Goal: Task Accomplishment & Management: Complete application form

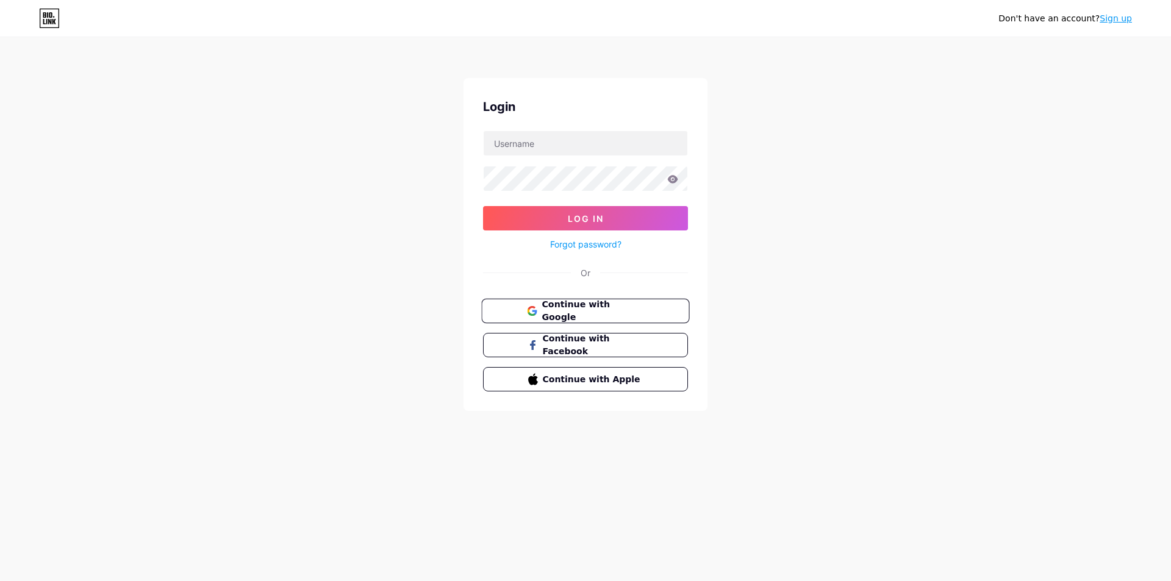
click at [548, 308] on span "Continue with Google" at bounding box center [593, 311] width 102 height 26
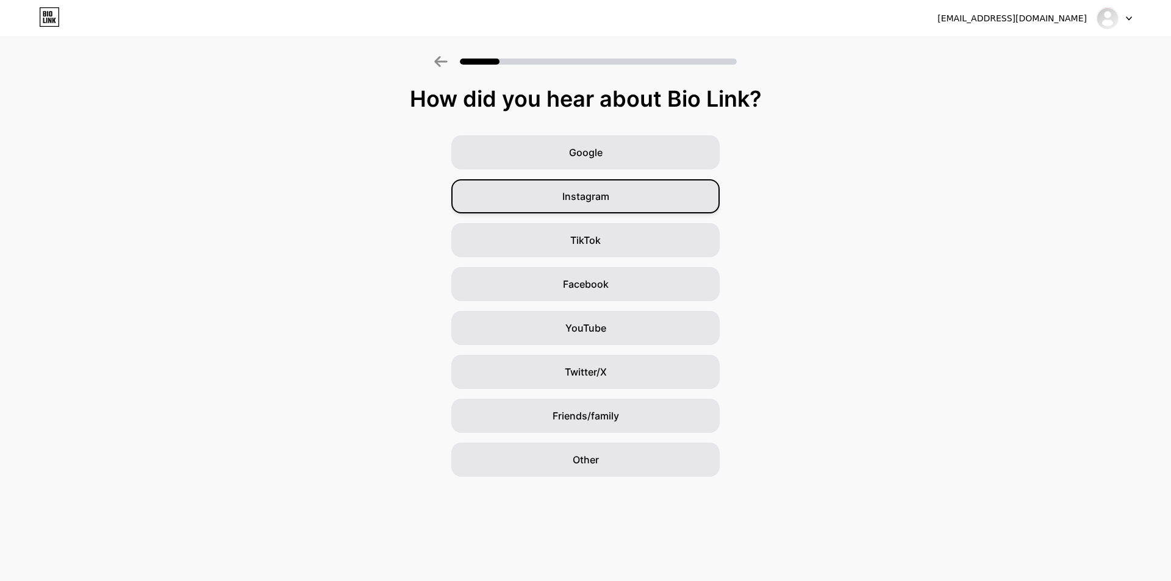
click at [593, 195] on span "Instagram" at bounding box center [585, 196] width 47 height 15
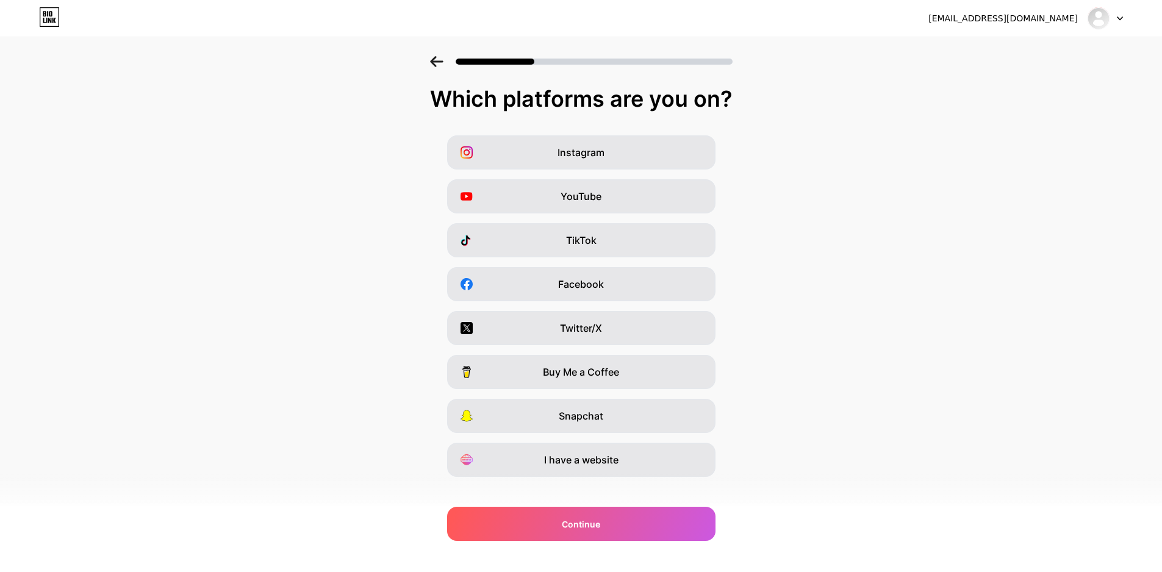
click at [1121, 23] on div at bounding box center [1104, 18] width 35 height 22
click at [1102, 21] on img at bounding box center [1099, 19] width 20 height 20
click at [1090, 19] on img at bounding box center [1099, 19] width 20 height 20
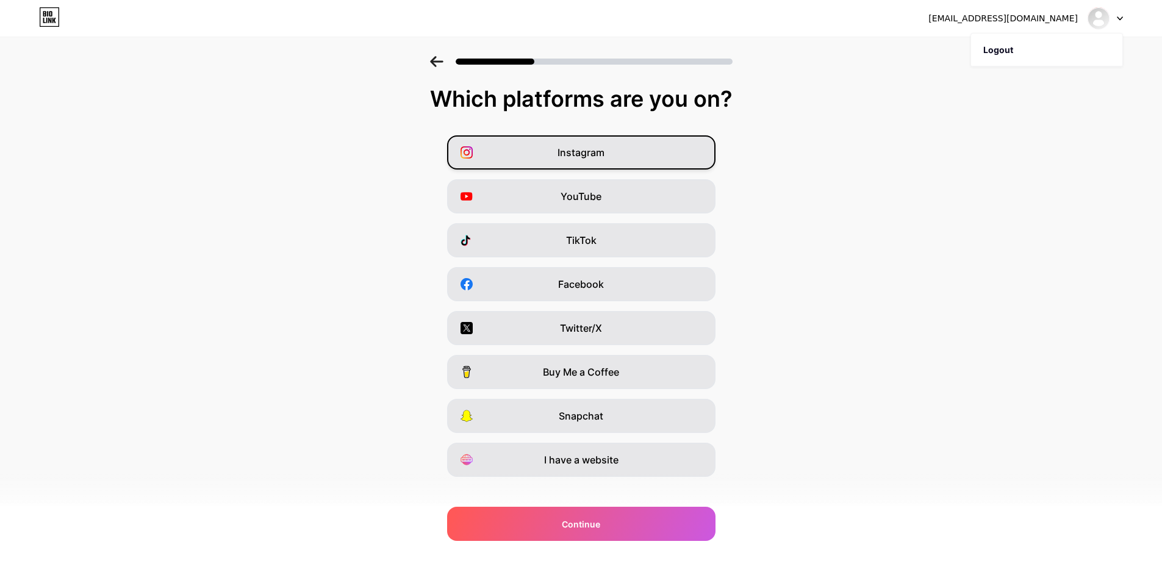
click at [581, 158] on span "Instagram" at bounding box center [580, 152] width 47 height 15
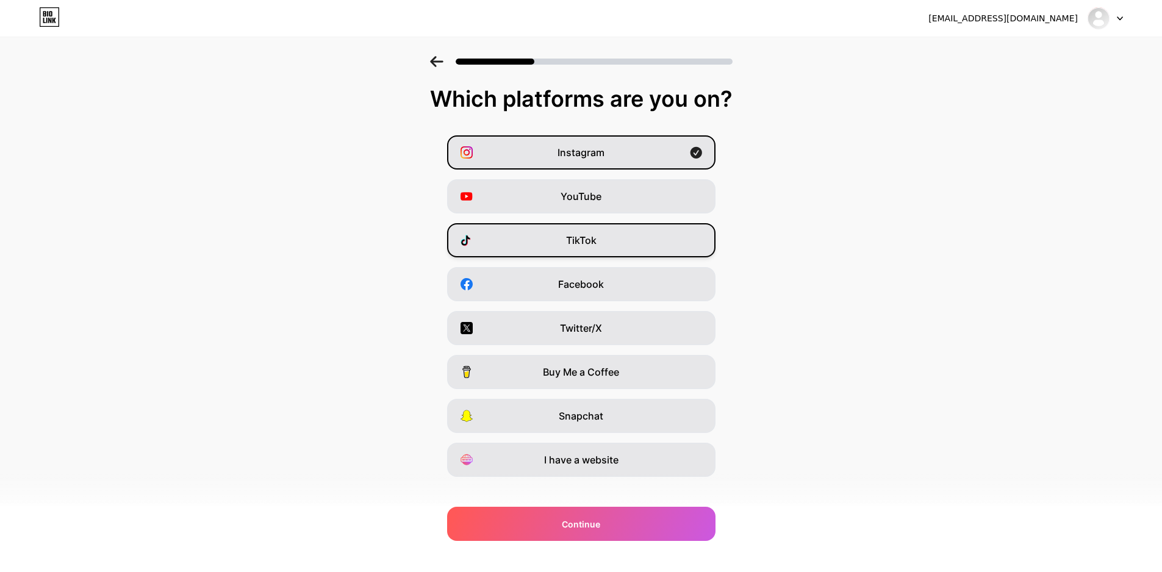
click at [627, 241] on div "TikTok" at bounding box center [581, 240] width 268 height 34
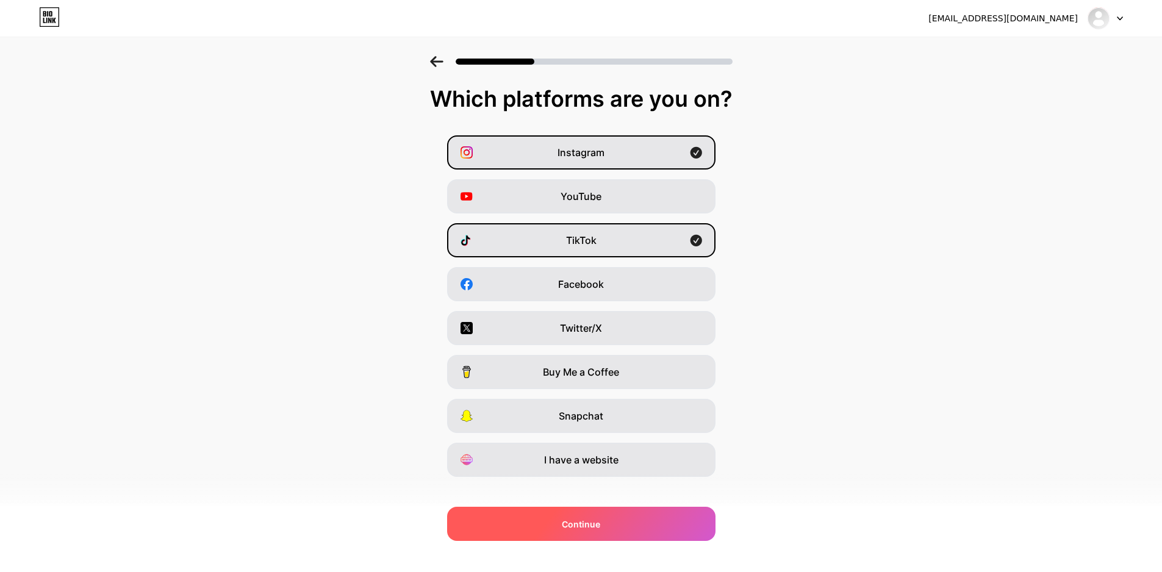
click at [593, 523] on span "Continue" at bounding box center [581, 524] width 38 height 13
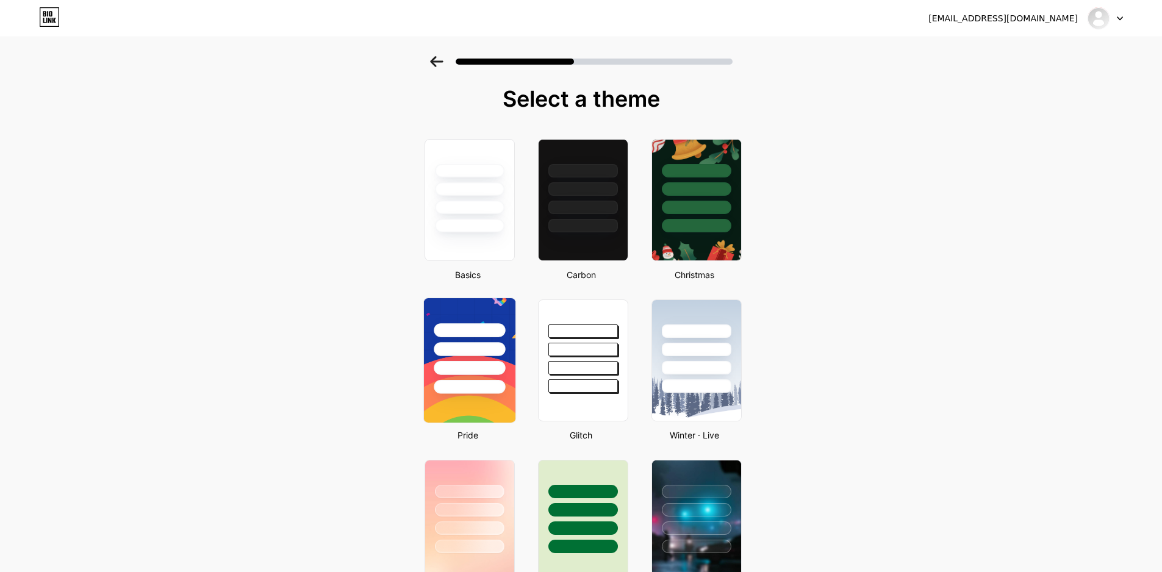
click at [450, 373] on div at bounding box center [469, 368] width 71 height 14
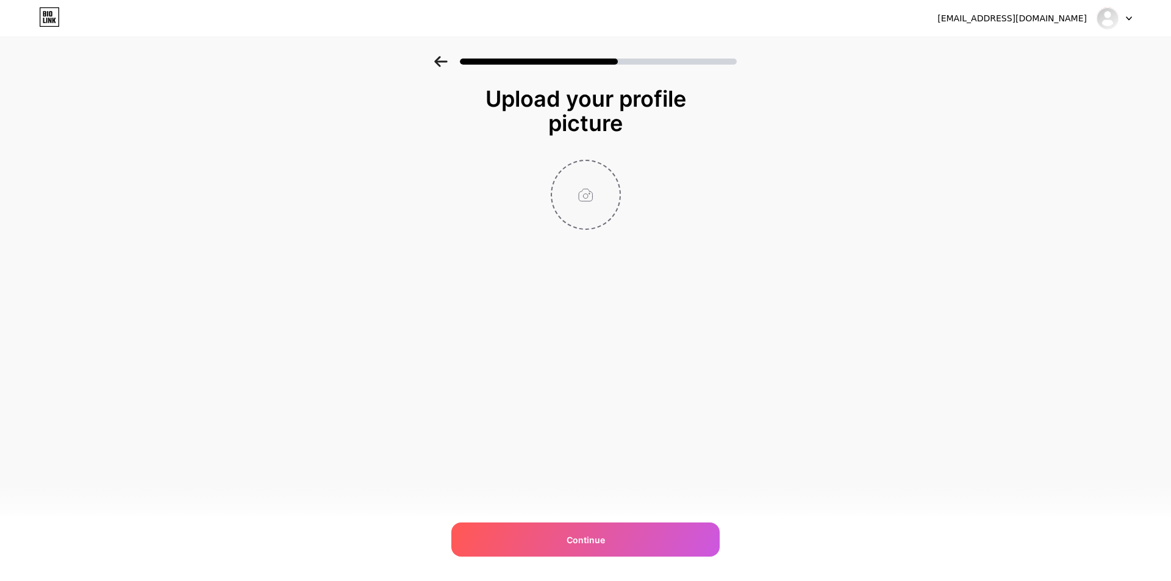
click at [589, 202] on input "file" at bounding box center [586, 195] width 68 height 68
click at [624, 541] on div "Continue" at bounding box center [585, 540] width 268 height 34
click at [53, 25] on icon at bounding box center [49, 17] width 21 height 20
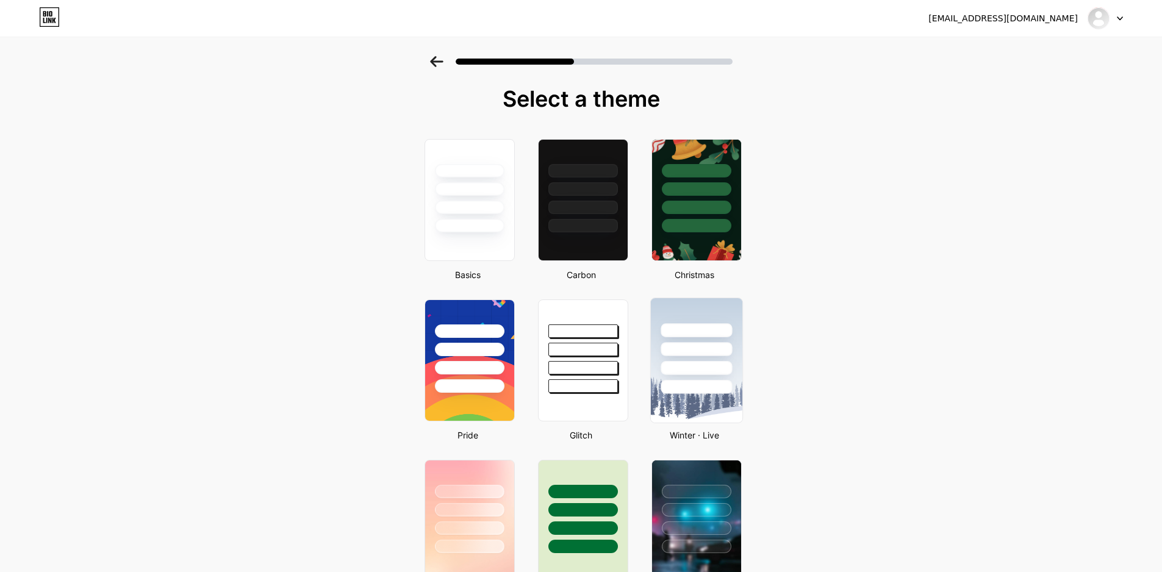
click at [718, 371] on div at bounding box center [695, 368] width 71 height 14
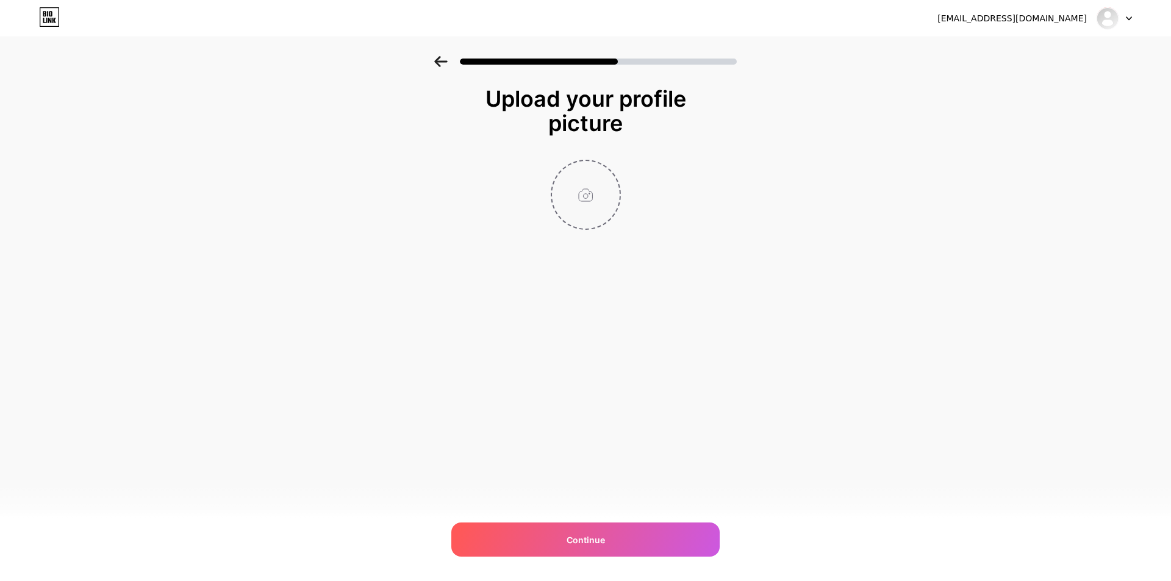
click at [586, 199] on input "file" at bounding box center [586, 195] width 68 height 68
type input "C:\fakepath\IMG_20200708_1-min.jpg"
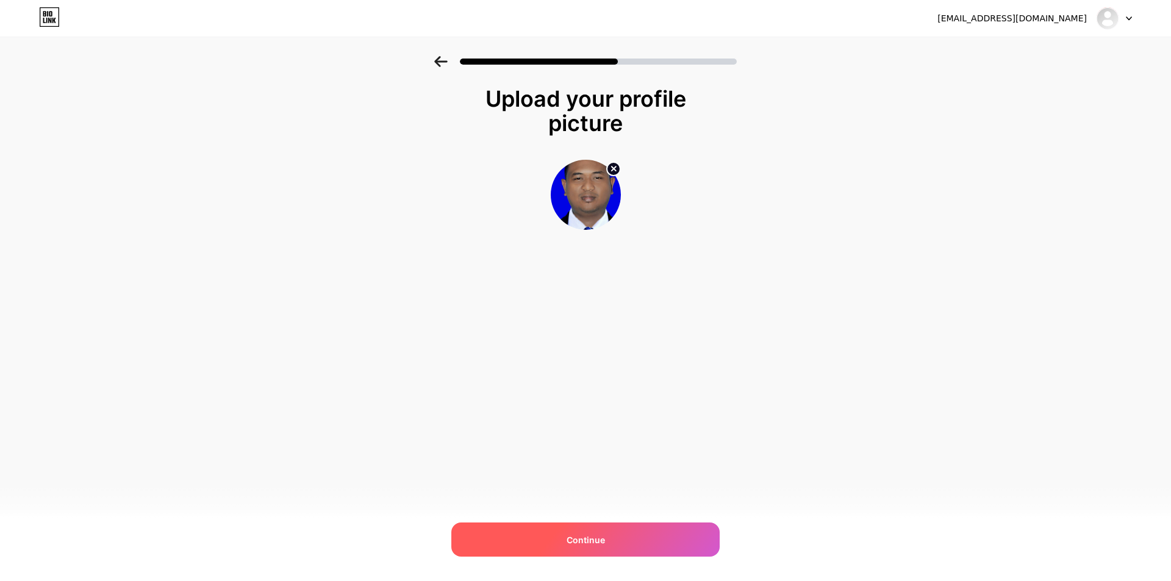
click at [602, 540] on span "Continue" at bounding box center [586, 540] width 38 height 13
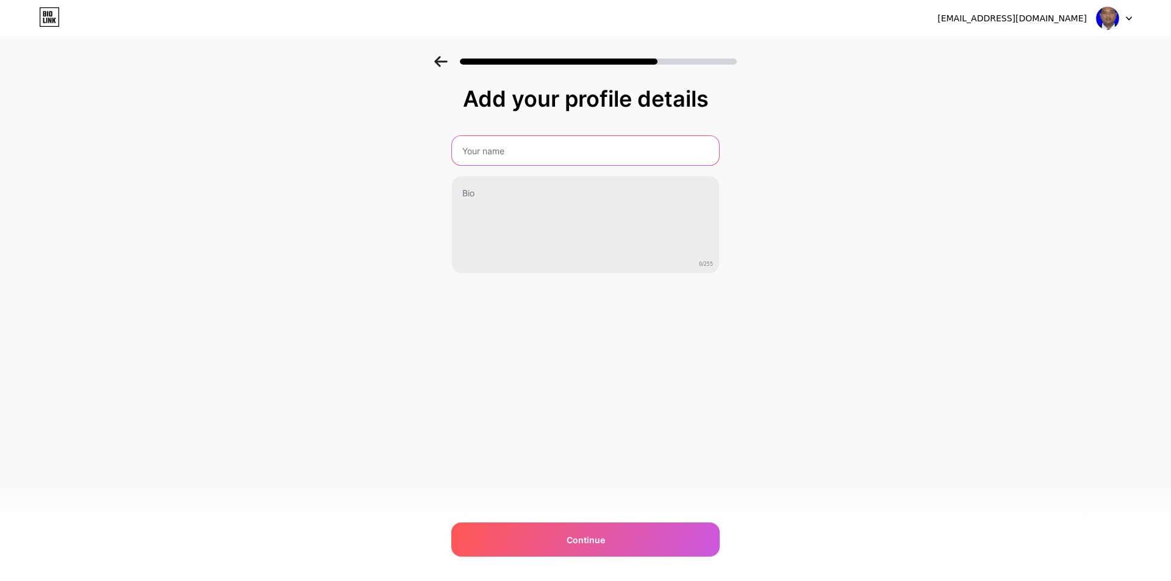
click at [509, 149] on input "text" at bounding box center [585, 150] width 267 height 29
type input "Karya Mandiri"
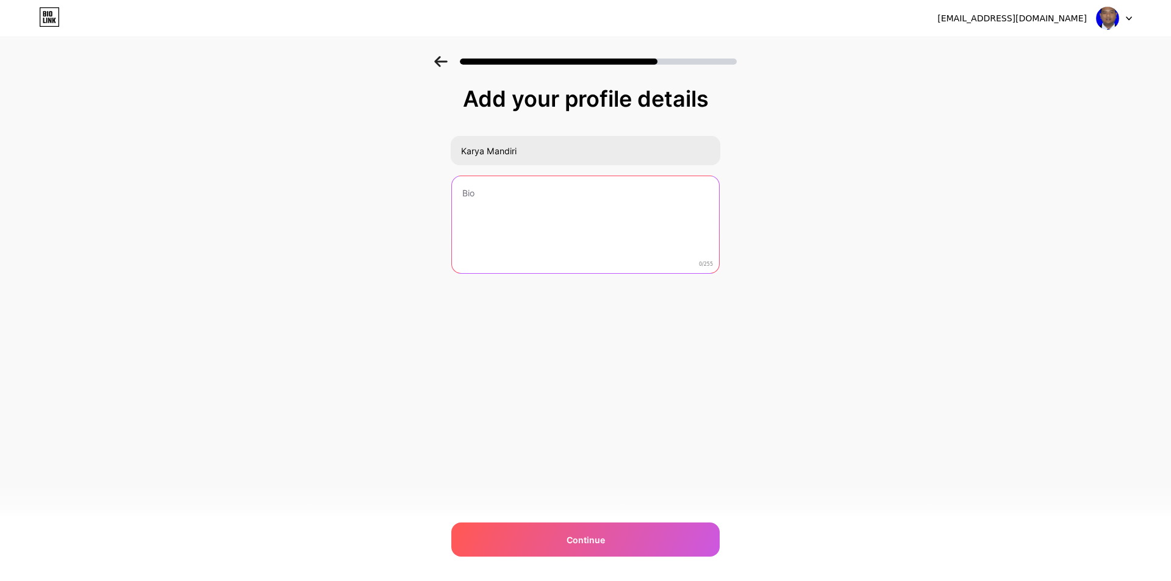
click at [473, 190] on textarea at bounding box center [585, 225] width 267 height 98
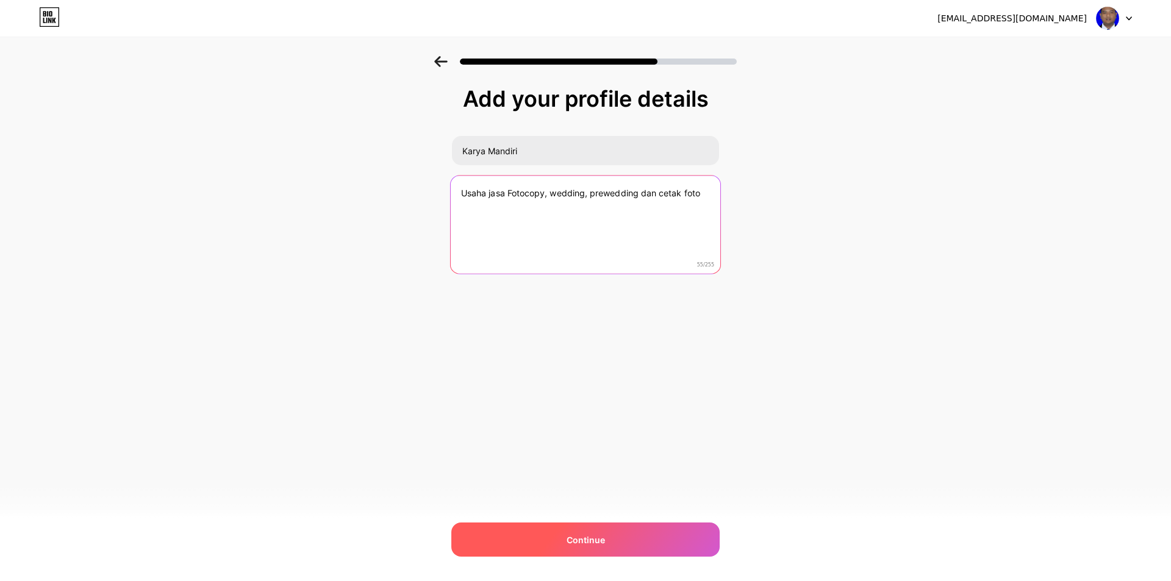
type textarea "Usaha jasa Fotocopy, wedding, prewedding dan cetak foto"
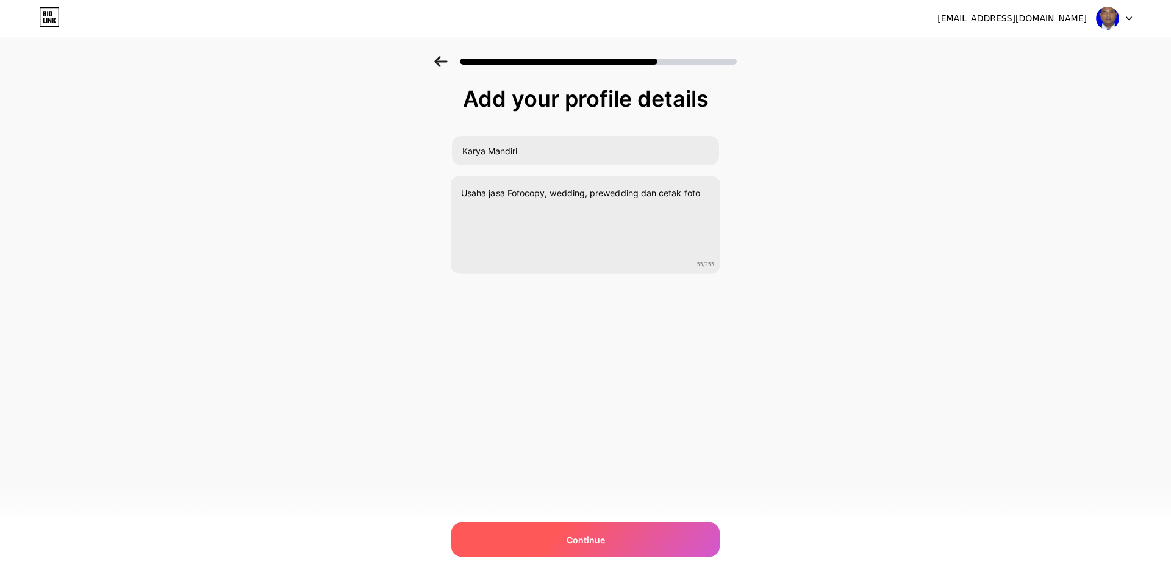
click at [601, 537] on span "Continue" at bounding box center [586, 540] width 38 height 13
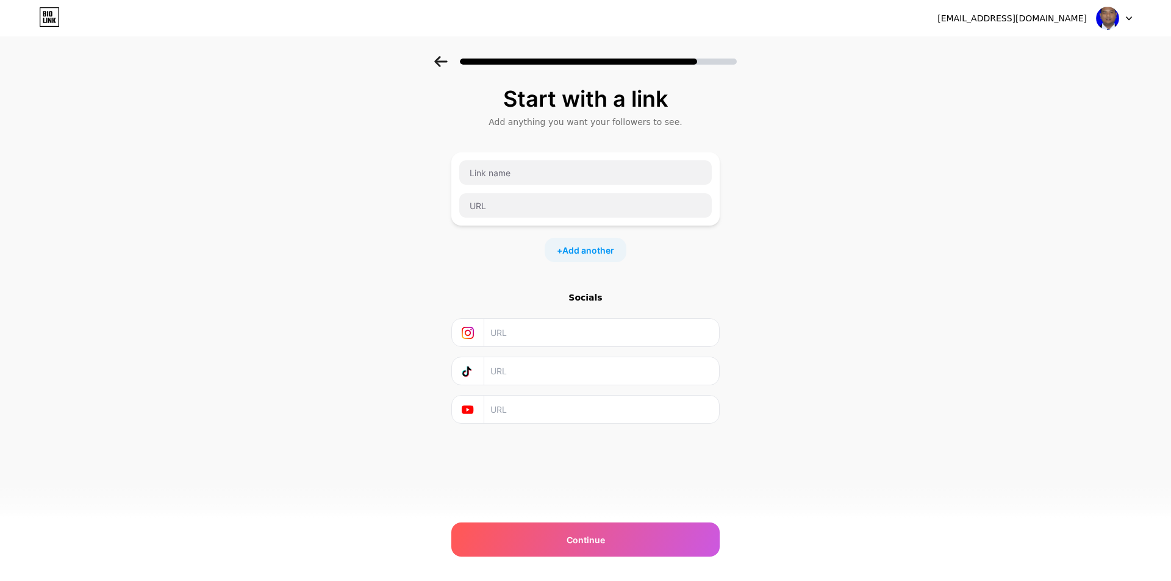
click at [521, 332] on input "text" at bounding box center [600, 332] width 221 height 27
paste input "https://www.instagram.com/ijal_photographer/"
type input "https://www.instagram.com/ijal_photographer/"
click at [627, 529] on div "Continue" at bounding box center [585, 540] width 268 height 34
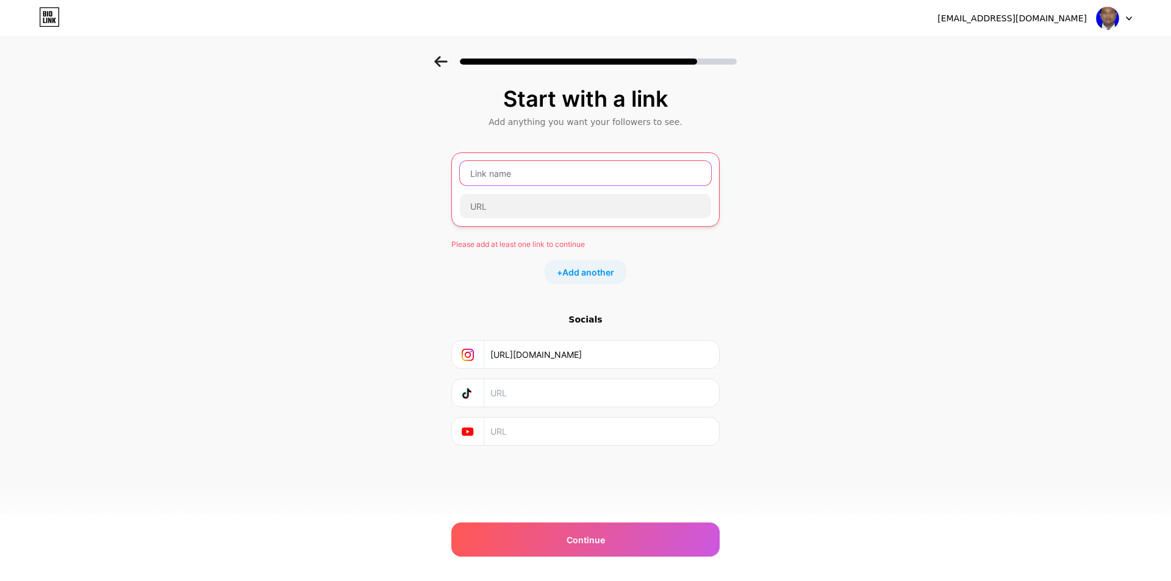
click at [503, 175] on input "text" at bounding box center [585, 173] width 251 height 24
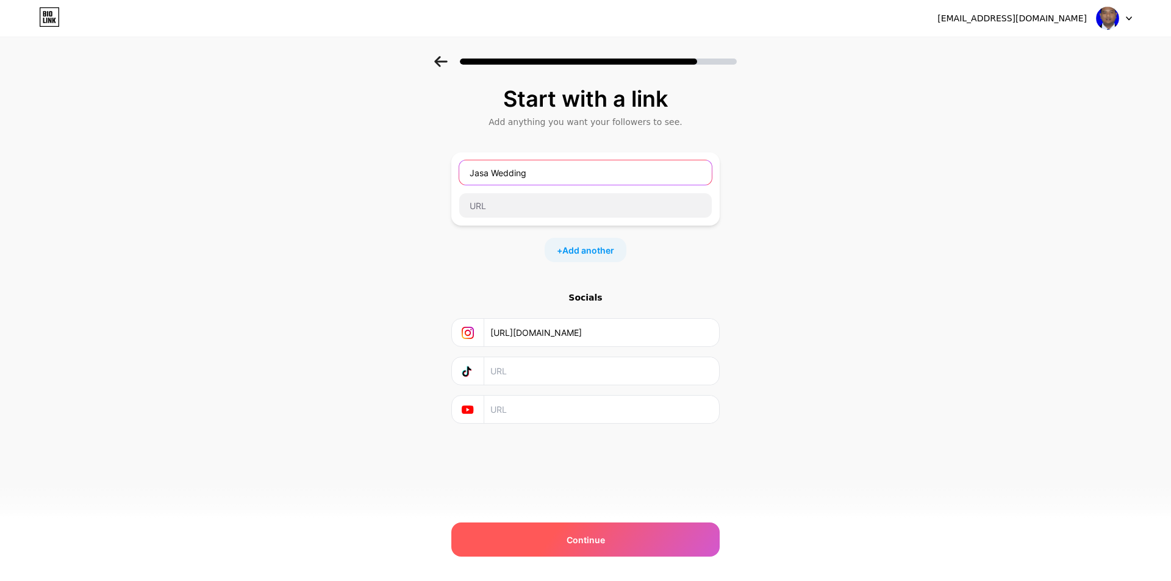
type input "Jasa Wedding"
click at [616, 529] on div "Continue" at bounding box center [585, 540] width 268 height 34
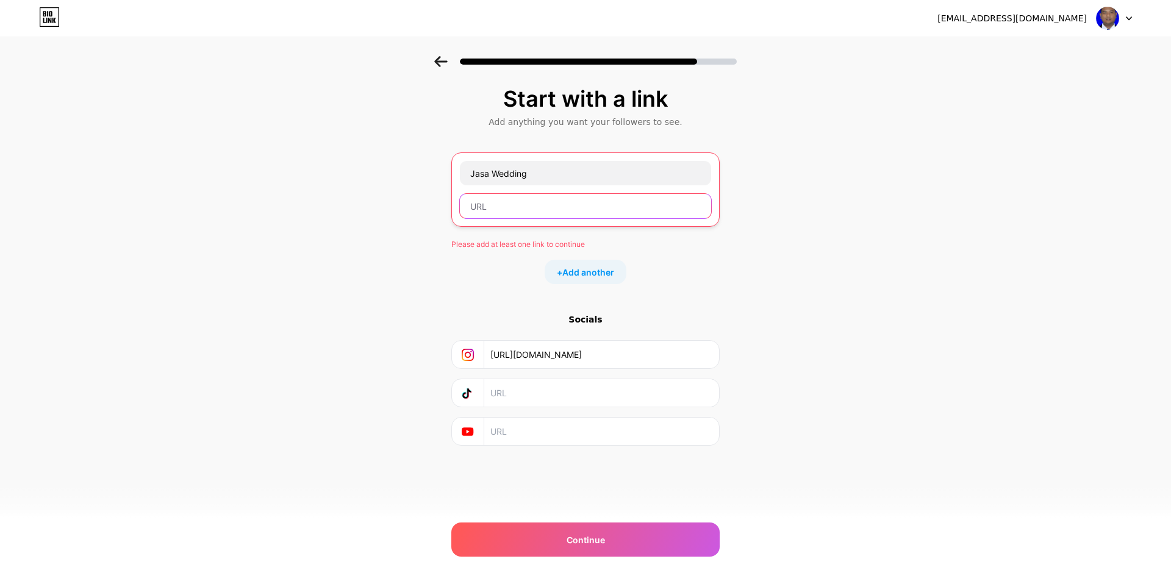
click at [493, 202] on input "text" at bounding box center [585, 206] width 251 height 24
paste input "https://www.instagram.com/ijal_photographer/"
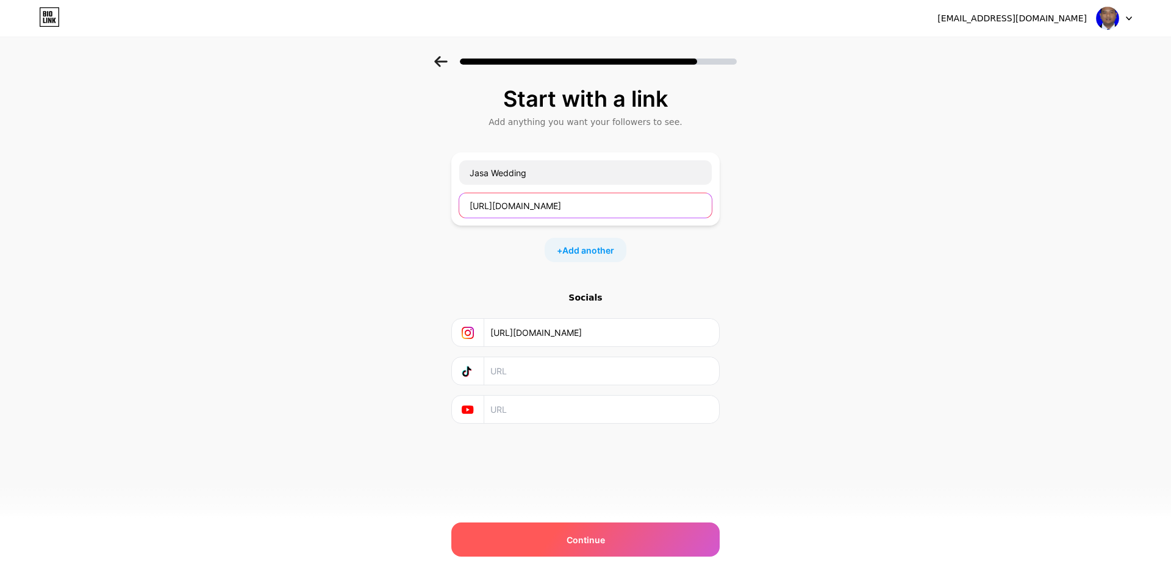
type input "https://www.instagram.com/ijal_photographer/"
click at [615, 540] on div "Continue" at bounding box center [585, 540] width 268 height 34
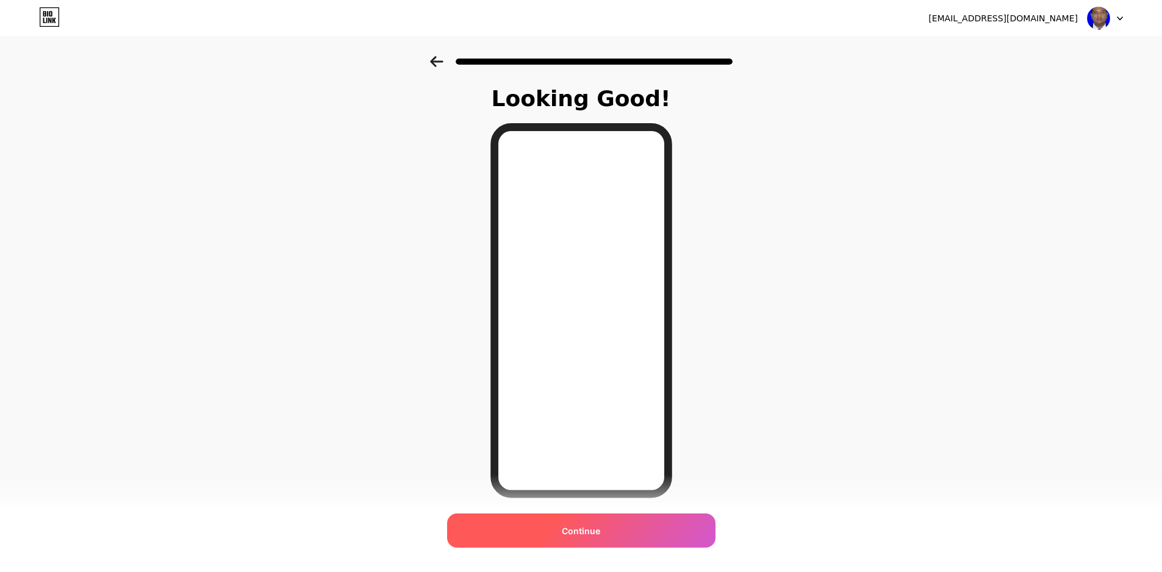
click at [605, 532] on div "Continue" at bounding box center [581, 530] width 268 height 34
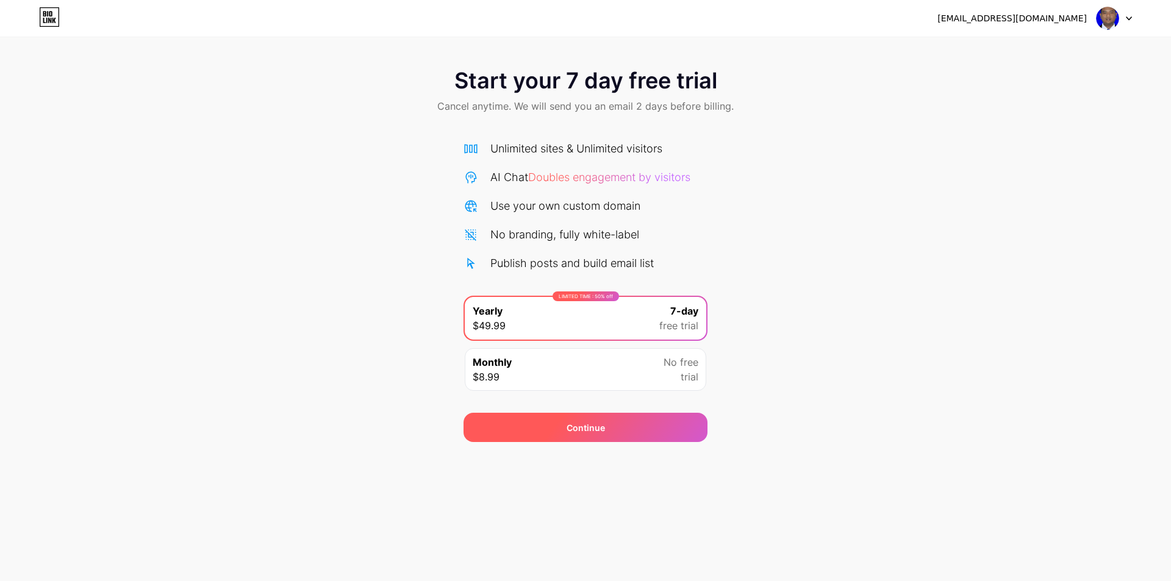
click at [596, 426] on div "Continue" at bounding box center [586, 427] width 38 height 13
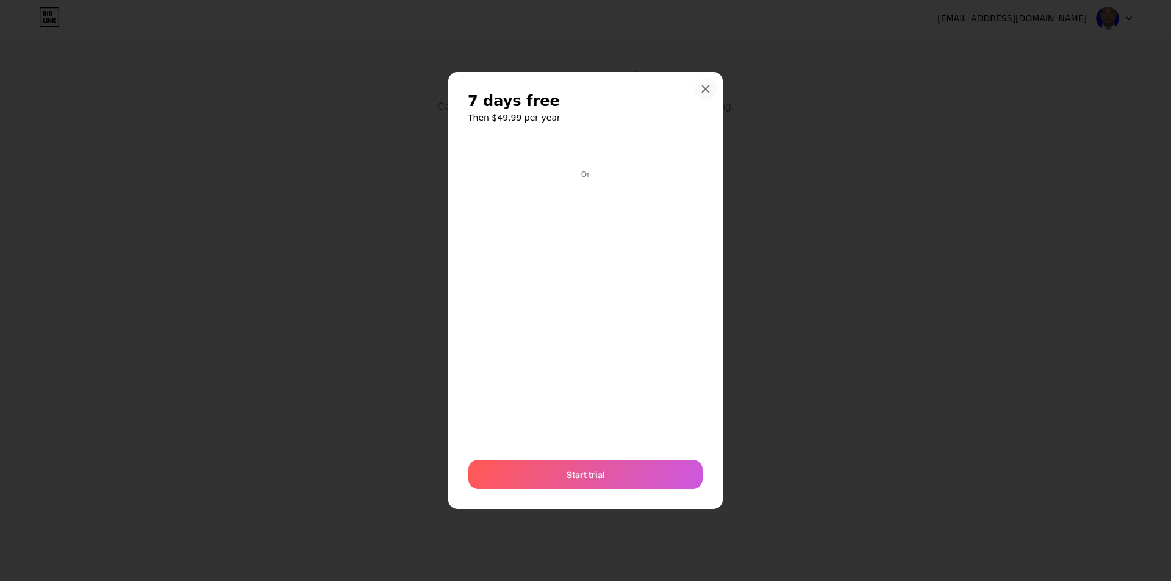
click at [710, 87] on div at bounding box center [706, 89] width 22 height 22
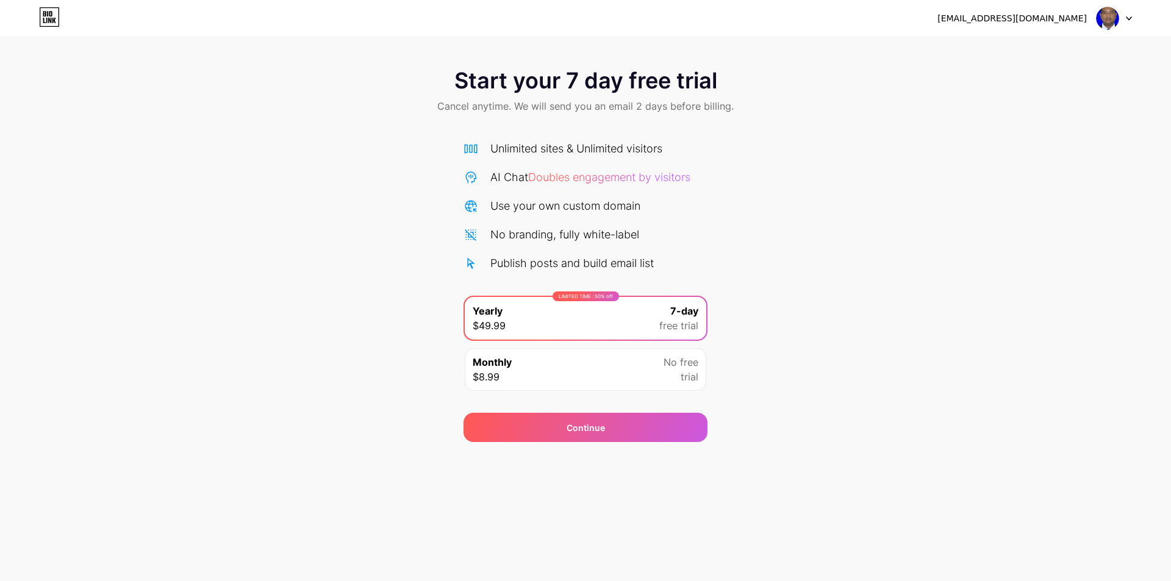
click at [1107, 15] on img at bounding box center [1107, 18] width 23 height 23
click at [892, 317] on div "Start your 7 day free trial Cancel anytime. We will send you an email 2 days be…" at bounding box center [585, 249] width 1171 height 386
click at [538, 148] on div "Unlimited sites & Unlimited visitors" at bounding box center [576, 148] width 172 height 16
click at [48, 22] on icon at bounding box center [49, 20] width 3 height 5
